Goal: Task Accomplishment & Management: Use online tool/utility

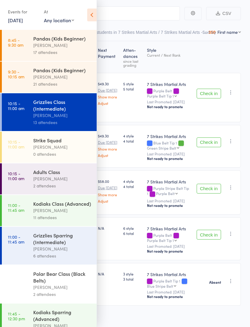
click at [59, 284] on div "Polar Bear Class (Black Belts)" at bounding box center [62, 276] width 58 height 13
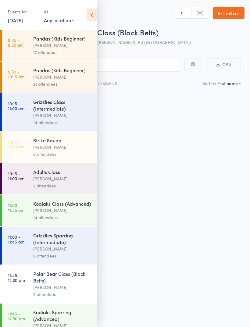
scroll to position [4, 0]
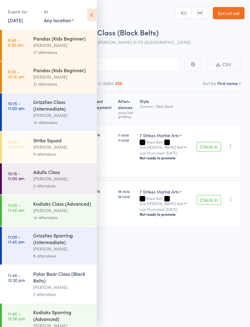
click at [73, 245] on div "Grizzlies Sparring (Intermediate)" at bounding box center [62, 238] width 58 height 13
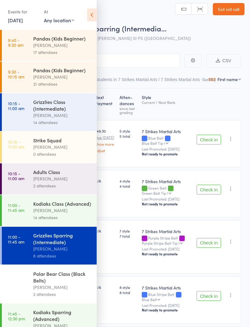
click at [51, 219] on div "14 attendees" at bounding box center [62, 217] width 58 height 7
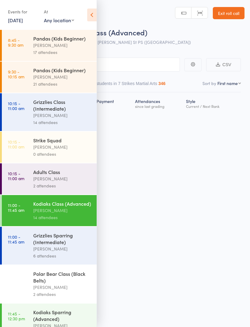
click at [96, 12] on icon at bounding box center [91, 15] width 9 height 13
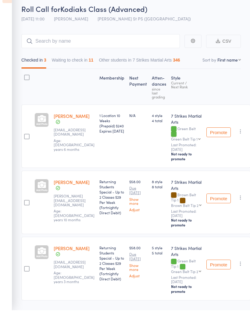
scroll to position [7, 0]
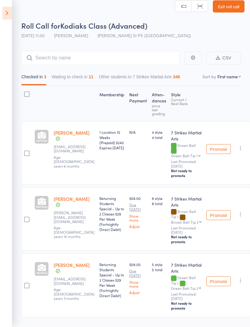
click at [88, 80] on button "Waiting to check in 11" at bounding box center [73, 79] width 42 height 14
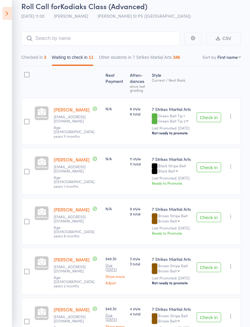
click at [211, 164] on button "Check in" at bounding box center [208, 167] width 24 height 10
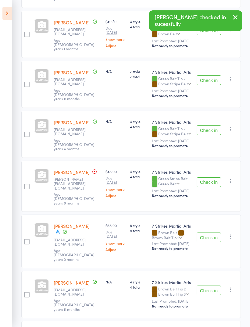
scroll to position [283, 0]
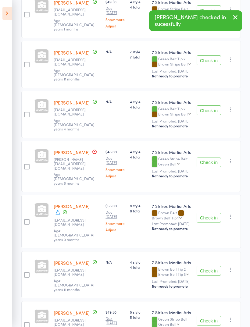
click at [211, 266] on button "Check in" at bounding box center [208, 271] width 24 height 10
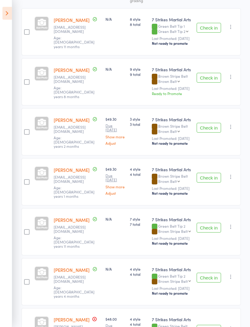
scroll to position [115, 0]
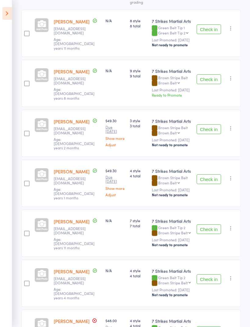
click at [209, 124] on button "Check in" at bounding box center [208, 129] width 24 height 10
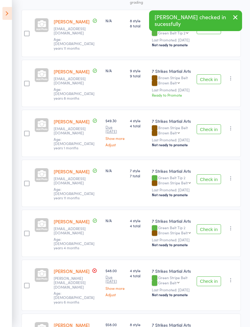
click at [207, 124] on button "Check in" at bounding box center [208, 129] width 24 height 10
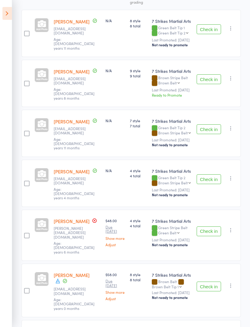
click at [211, 26] on button "Check in" at bounding box center [208, 29] width 24 height 10
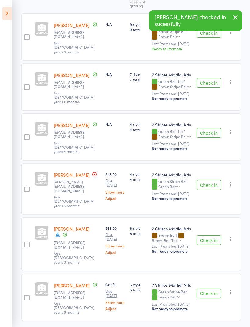
click at [208, 78] on button "Check in" at bounding box center [208, 83] width 24 height 10
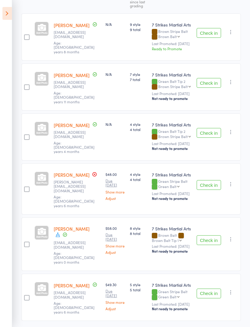
scroll to position [65, 0]
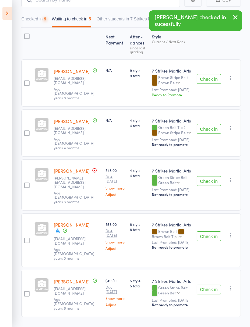
click at [208, 284] on button "Check in" at bounding box center [208, 289] width 24 height 10
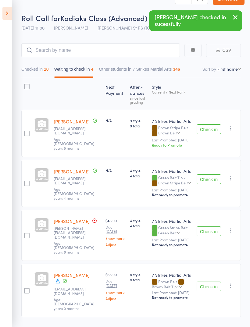
click at [38, 70] on button "Checked in 10" at bounding box center [34, 71] width 27 height 14
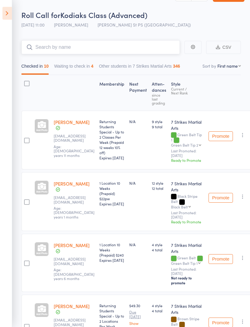
click at [115, 48] on input "search" at bounding box center [100, 48] width 158 height 14
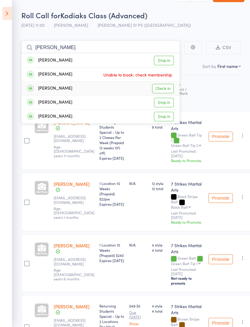
type input "[PERSON_NAME]"
click at [168, 89] on link "Check in" at bounding box center [163, 88] width 22 height 9
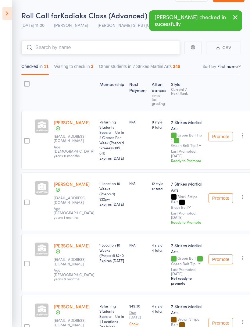
click at [85, 75] on button "Waiting to check in 3" at bounding box center [73, 68] width 39 height 14
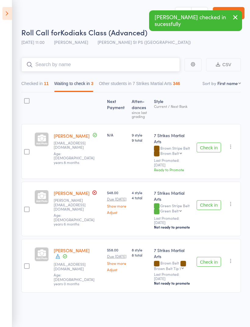
click at [38, 79] on button "Checked in 11" at bounding box center [34, 85] width 27 height 14
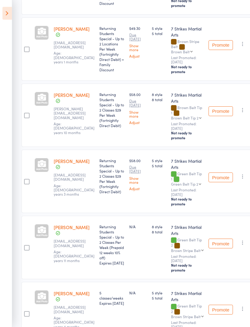
scroll to position [361, 0]
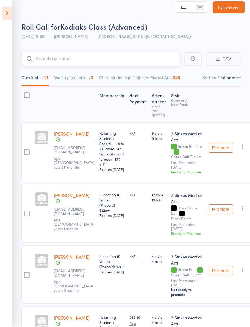
click at [89, 80] on button "Waiting to check in 3" at bounding box center [73, 79] width 39 height 14
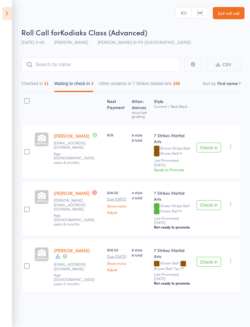
click at [210, 143] on button "Check in" at bounding box center [208, 148] width 24 height 10
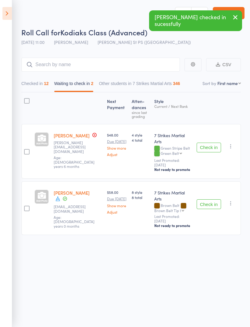
click at [210, 199] on button "Check in" at bounding box center [208, 204] width 24 height 10
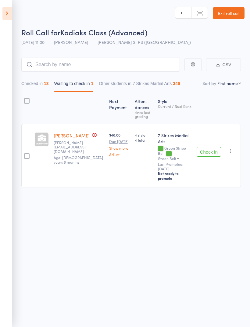
click at [41, 85] on button "Checked in 13" at bounding box center [34, 85] width 27 height 14
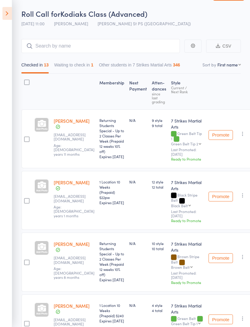
scroll to position [0, 0]
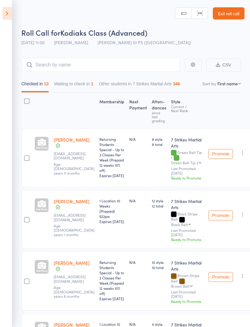
click at [88, 83] on button "Waiting to check in 1" at bounding box center [73, 85] width 39 height 14
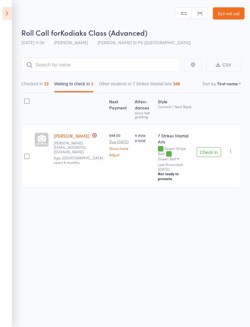
click at [45, 88] on button "Checked in 13" at bounding box center [34, 85] width 27 height 14
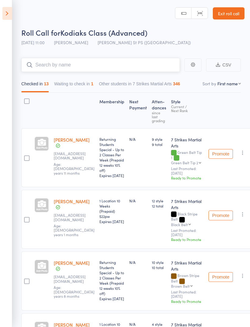
click at [129, 61] on input "search" at bounding box center [100, 65] width 158 height 14
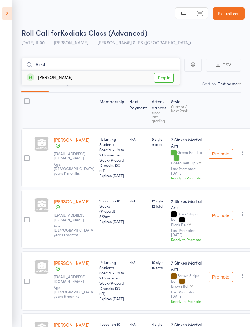
type input "Aust"
click at [168, 79] on link "Drop in" at bounding box center [164, 77] width 20 height 9
